Goal: Information Seeking & Learning: Learn about a topic

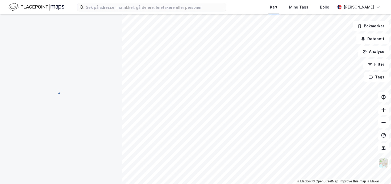
click at [227, 13] on div "Kart Mine Tags Bolig [PERSON_NAME]" at bounding box center [195, 7] width 391 height 14
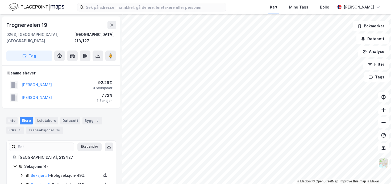
click at [224, 10] on div "Kart Mine Tags Bolig [PERSON_NAME]" at bounding box center [195, 7] width 391 height 14
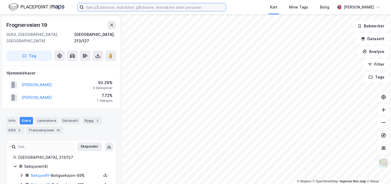
click at [222, 8] on input at bounding box center [155, 7] width 142 height 8
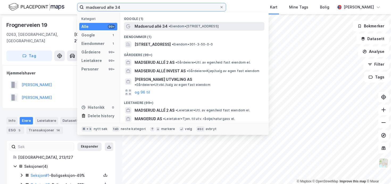
type input "madserud alle 34"
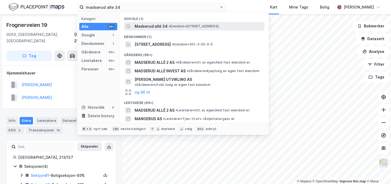
click at [194, 27] on span "• Eiendom • [STREET_ADDRESS]" at bounding box center [194, 26] width 50 height 4
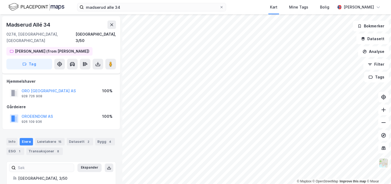
scroll to position [32, 0]
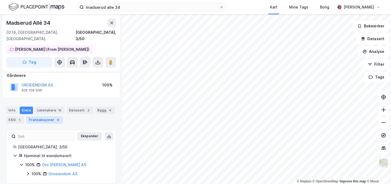
click at [52, 116] on div "Transaksjoner 8" at bounding box center [44, 119] width 36 height 7
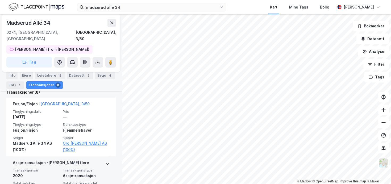
scroll to position [141, 0]
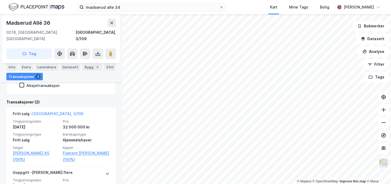
scroll to position [113, 0]
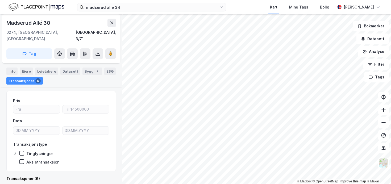
scroll to position [46, 0]
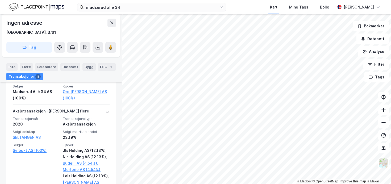
scroll to position [195, 0]
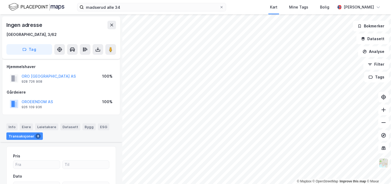
scroll to position [62, 0]
